Goal: Task Accomplishment & Management: Manage account settings

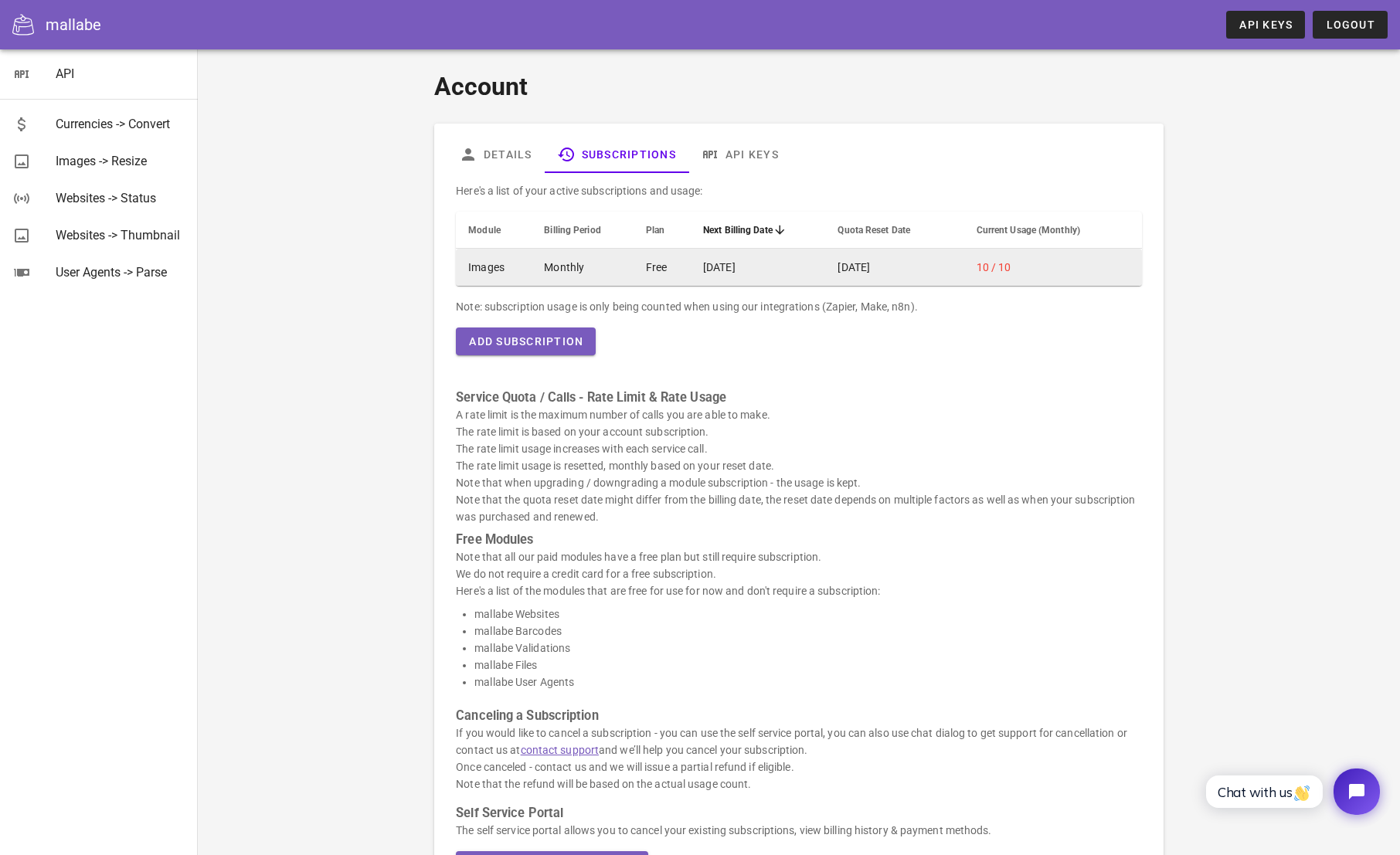
click at [1004, 266] on span "10 / 10" at bounding box center [994, 267] width 34 height 13
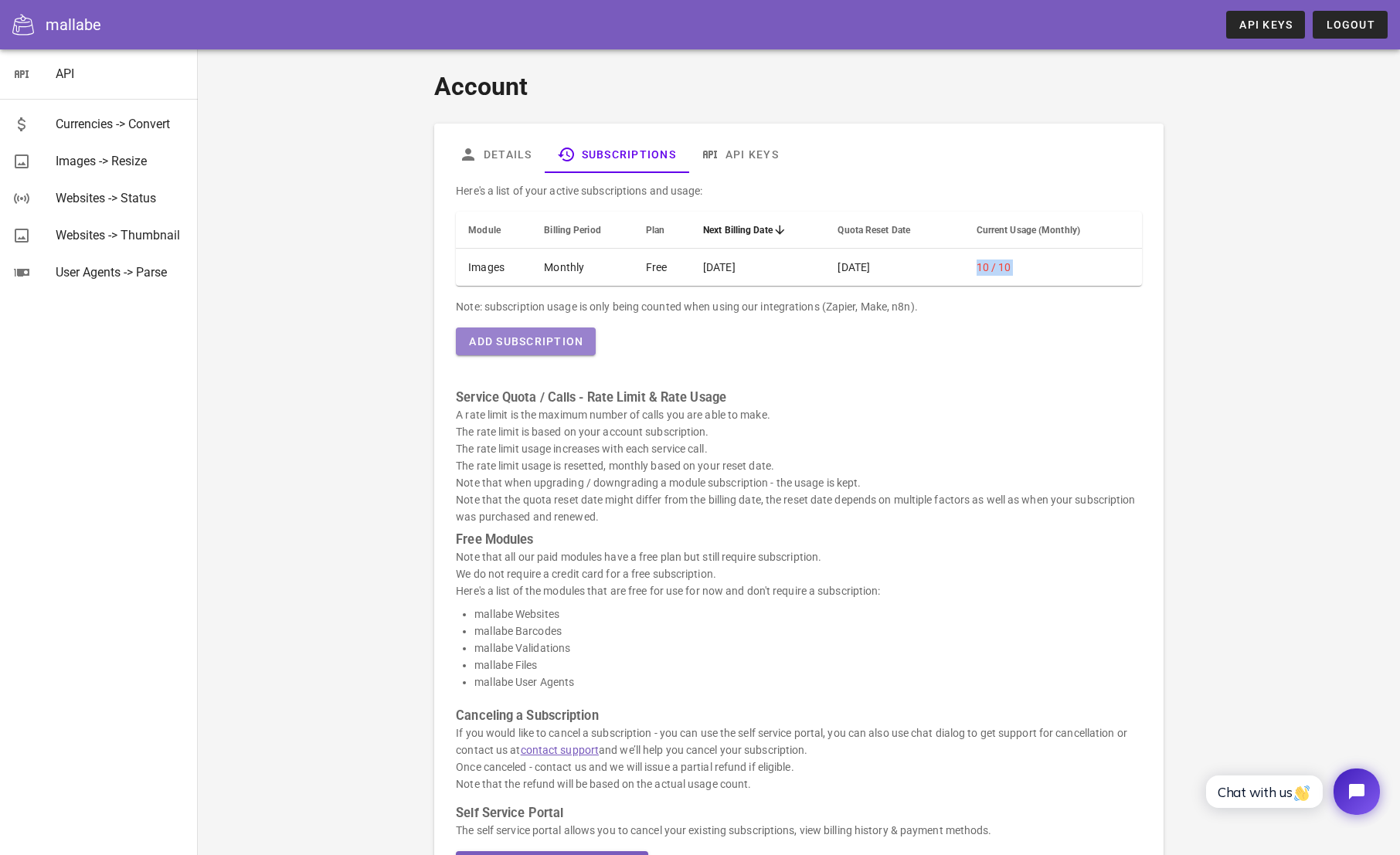
click at [533, 343] on span "Add Subscription" at bounding box center [525, 341] width 115 height 13
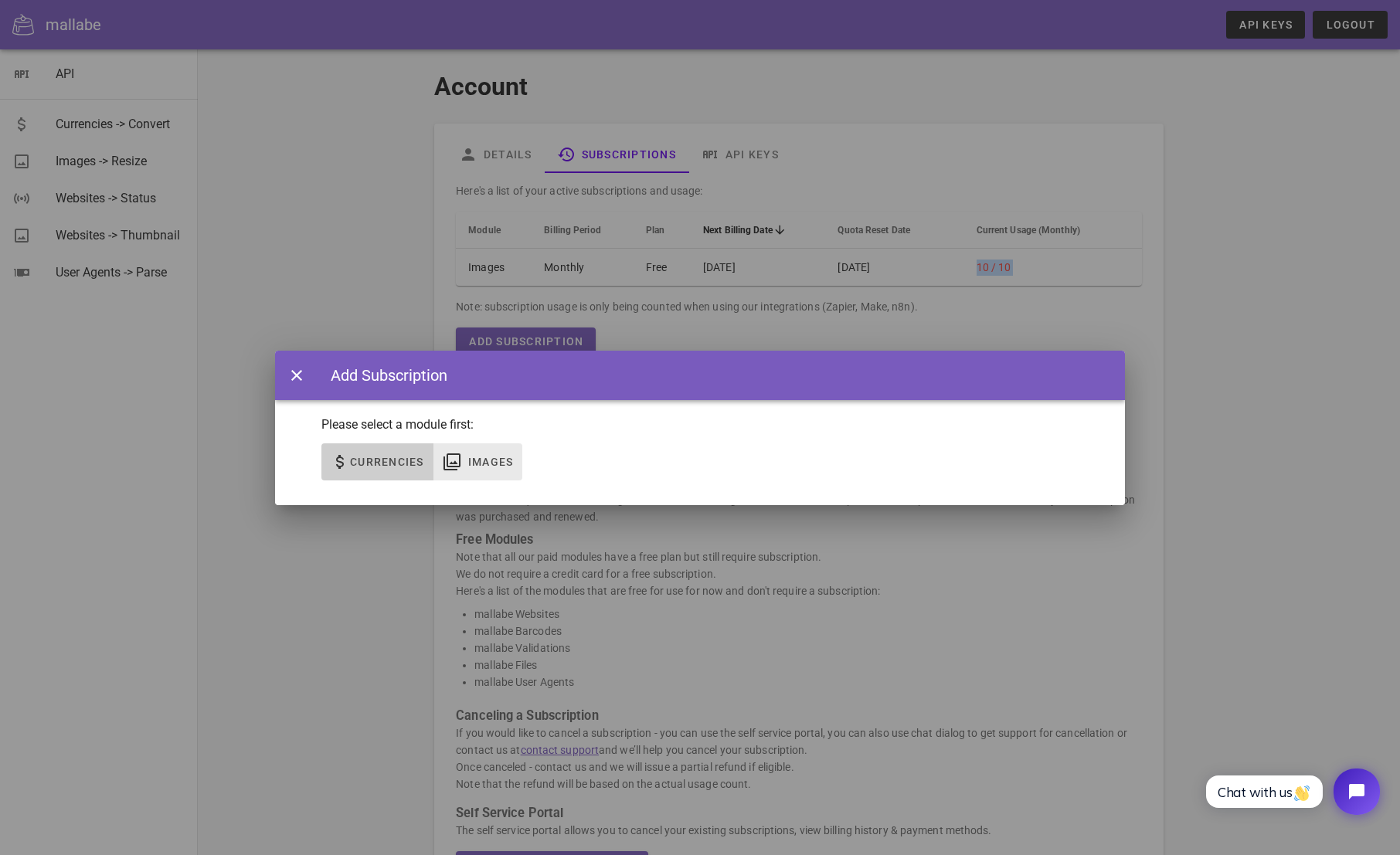
drag, startPoint x: 395, startPoint y: 465, endPoint x: 512, endPoint y: 443, distance: 119.1
click at [512, 443] on div "None Currencies Images" at bounding box center [422, 462] width 201 height 37
click at [484, 458] on span "Images" at bounding box center [490, 462] width 46 height 13
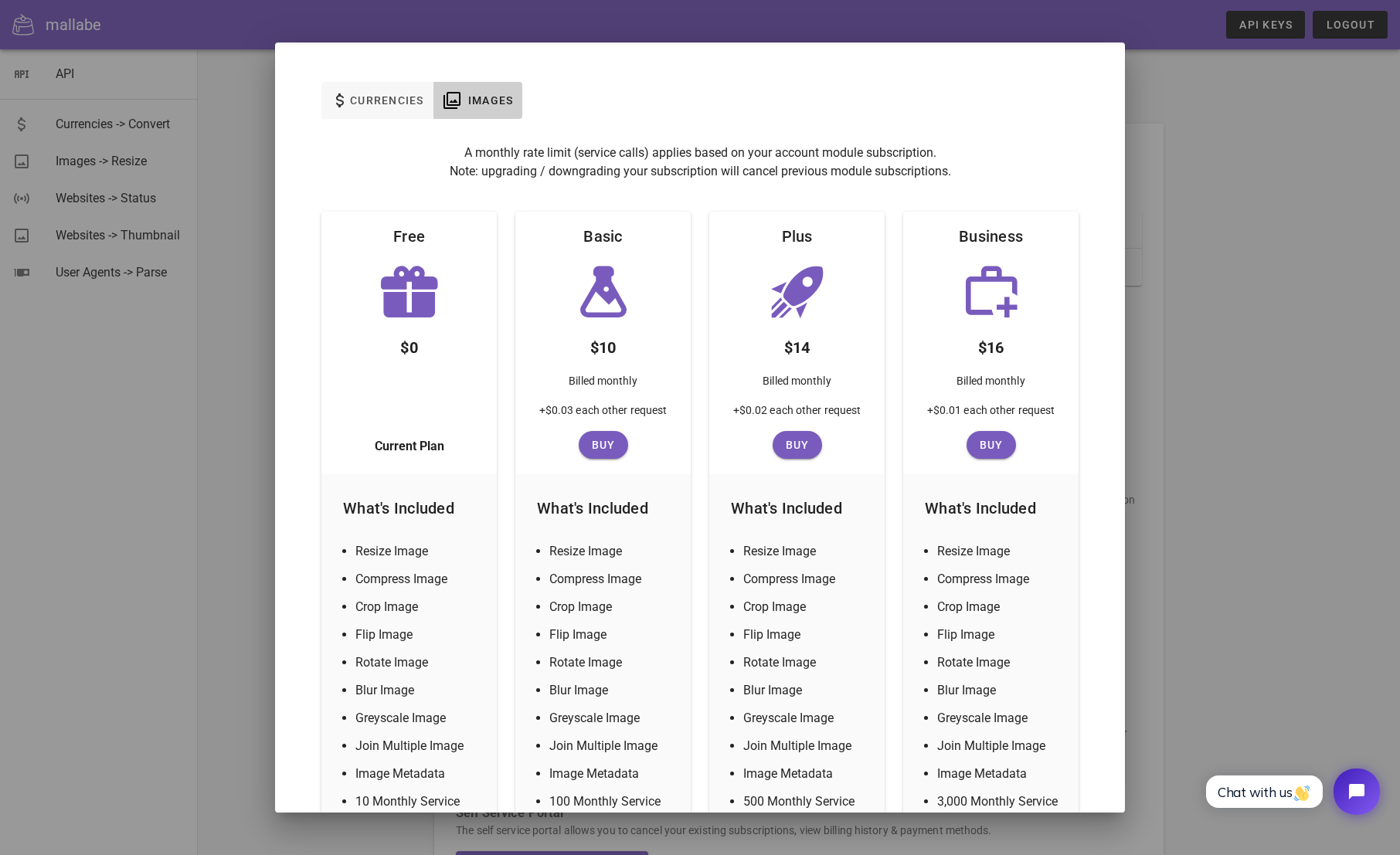
scroll to position [262, 0]
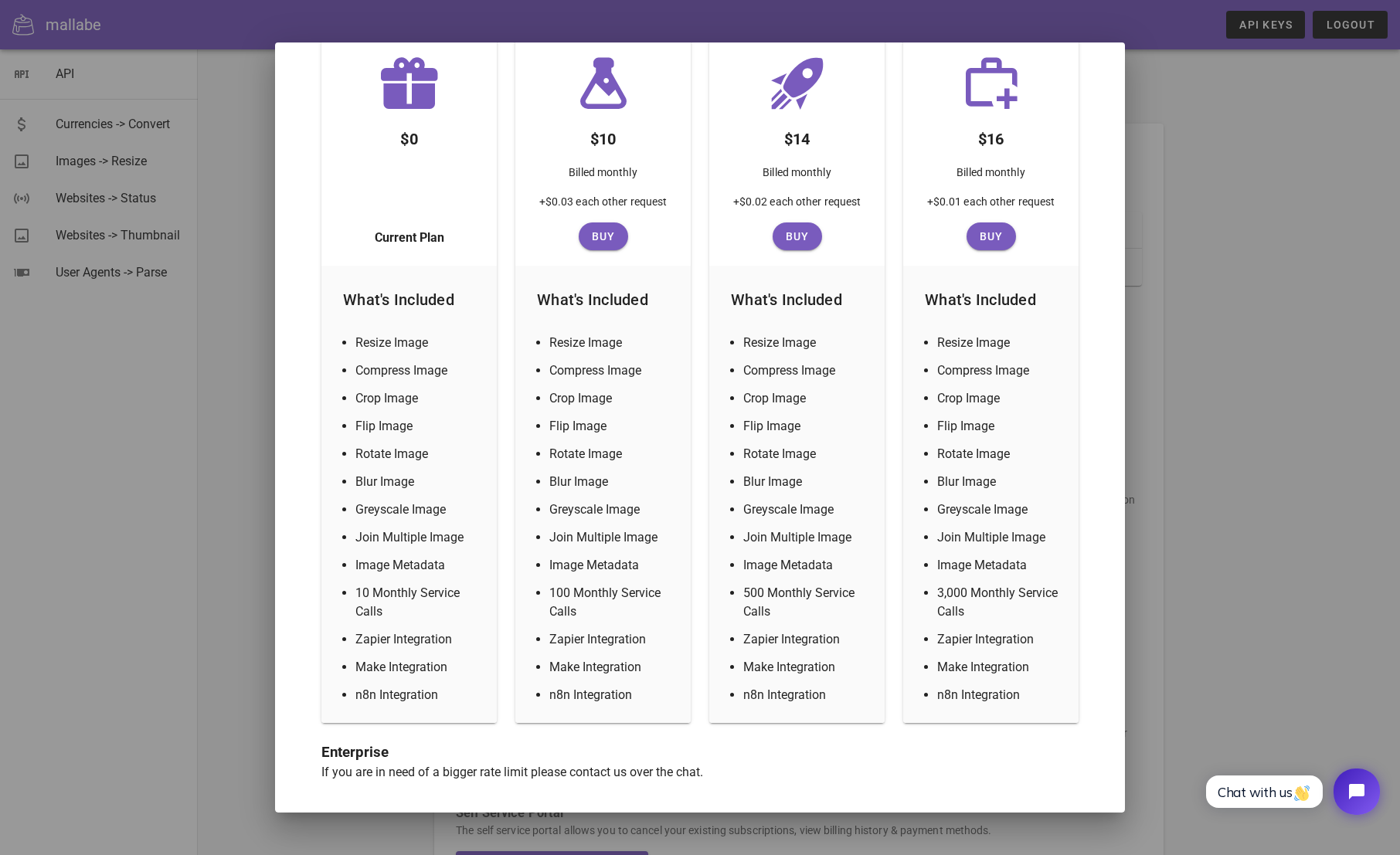
click at [250, 250] on div at bounding box center [700, 428] width 1400 height 855
